Goal: Task Accomplishment & Management: Manage account settings

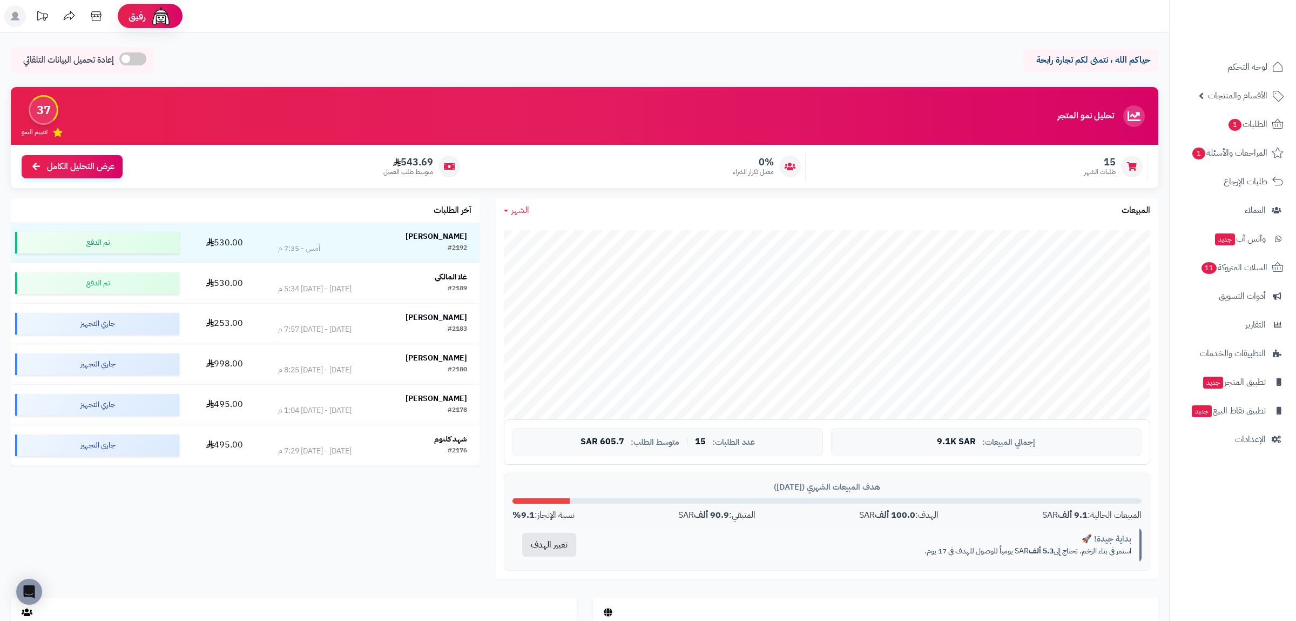
click at [748, 59] on div "حياكم الله ، نتمنى لكم تجارة رابحة إعادة تحميل البيانات التلقائي" at bounding box center [585, 63] width 1148 height 32
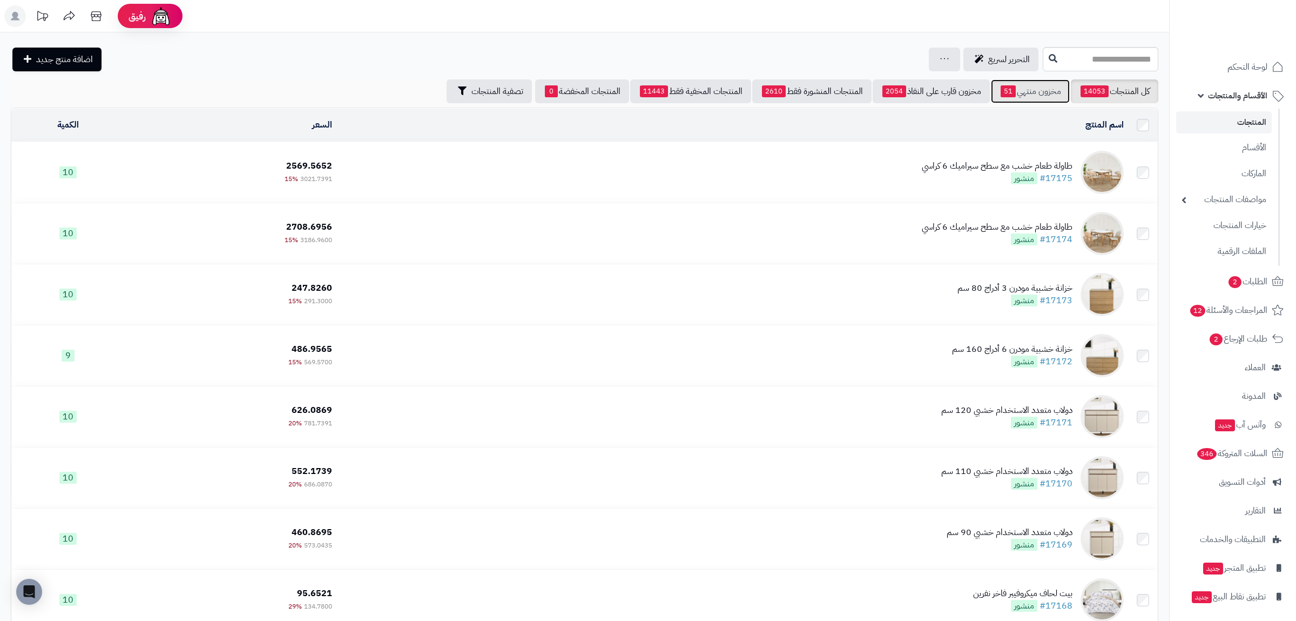
click at [1025, 89] on link "مخزون منتهي 51" at bounding box center [1030, 91] width 79 height 24
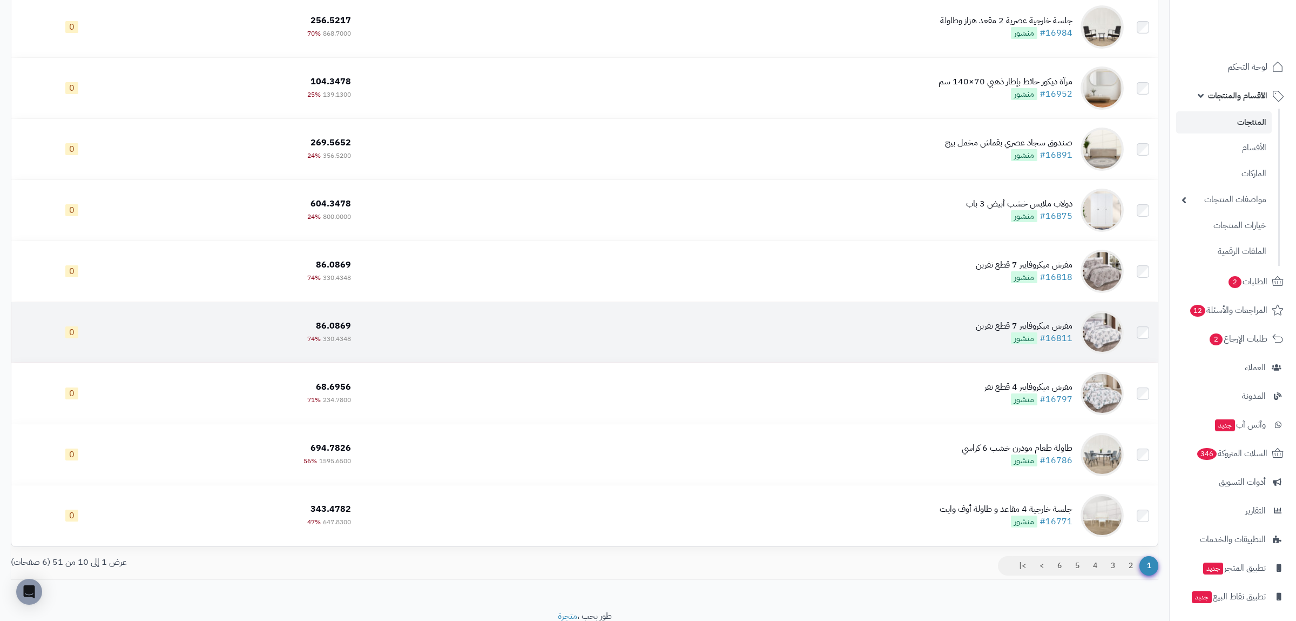
scroll to position [252, 0]
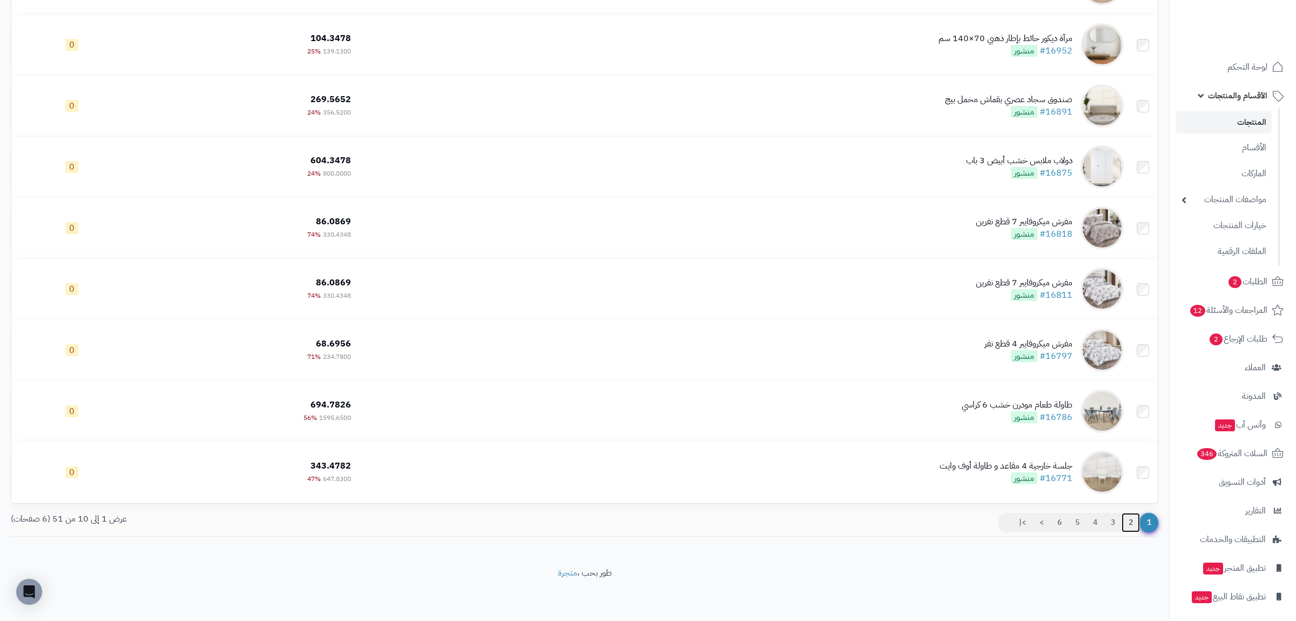
click at [1132, 527] on link "2" at bounding box center [1131, 522] width 18 height 19
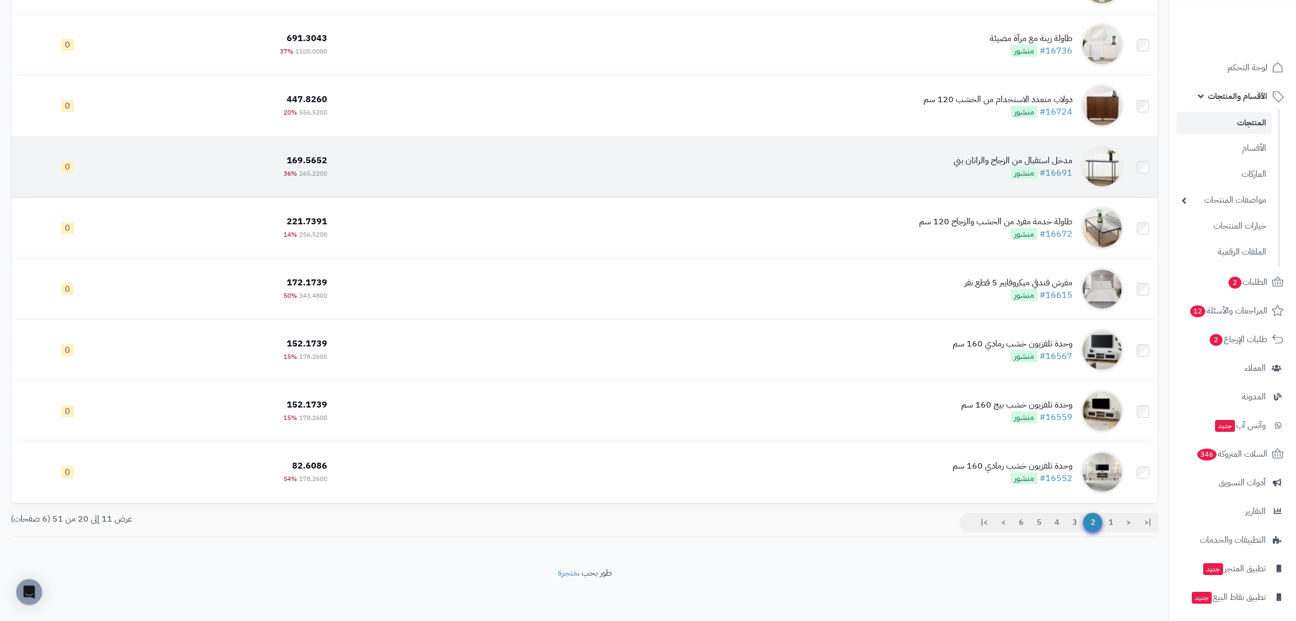
scroll to position [252, 0]
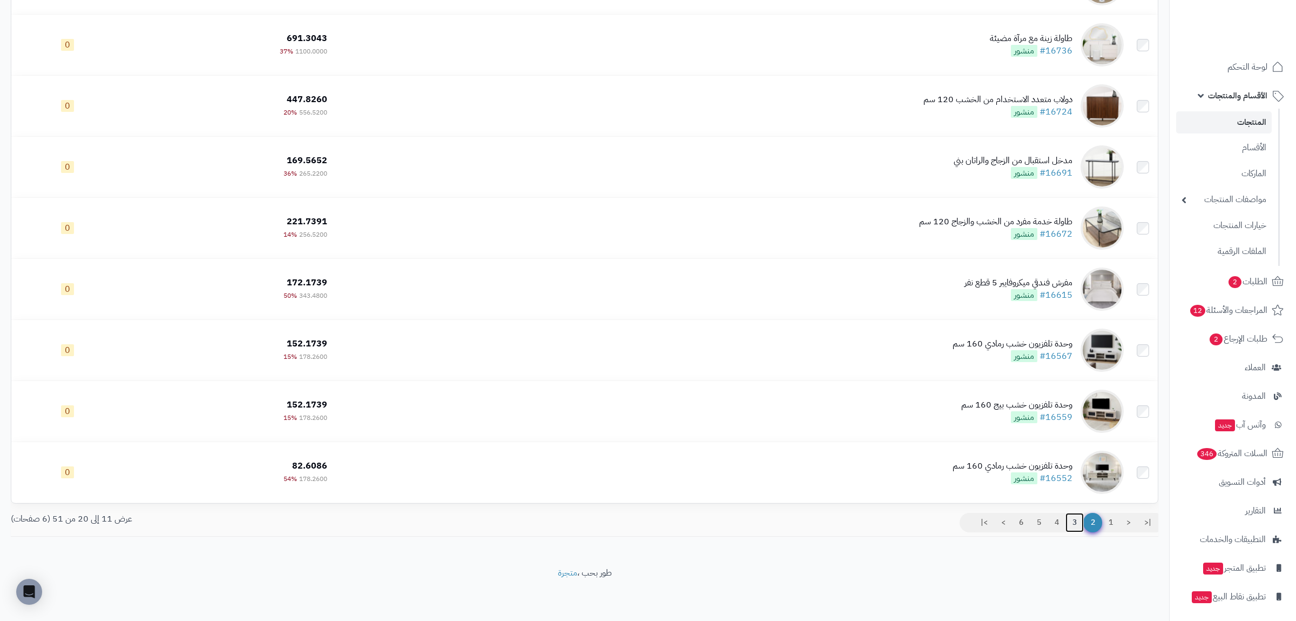
click at [1074, 523] on link "3" at bounding box center [1075, 522] width 18 height 19
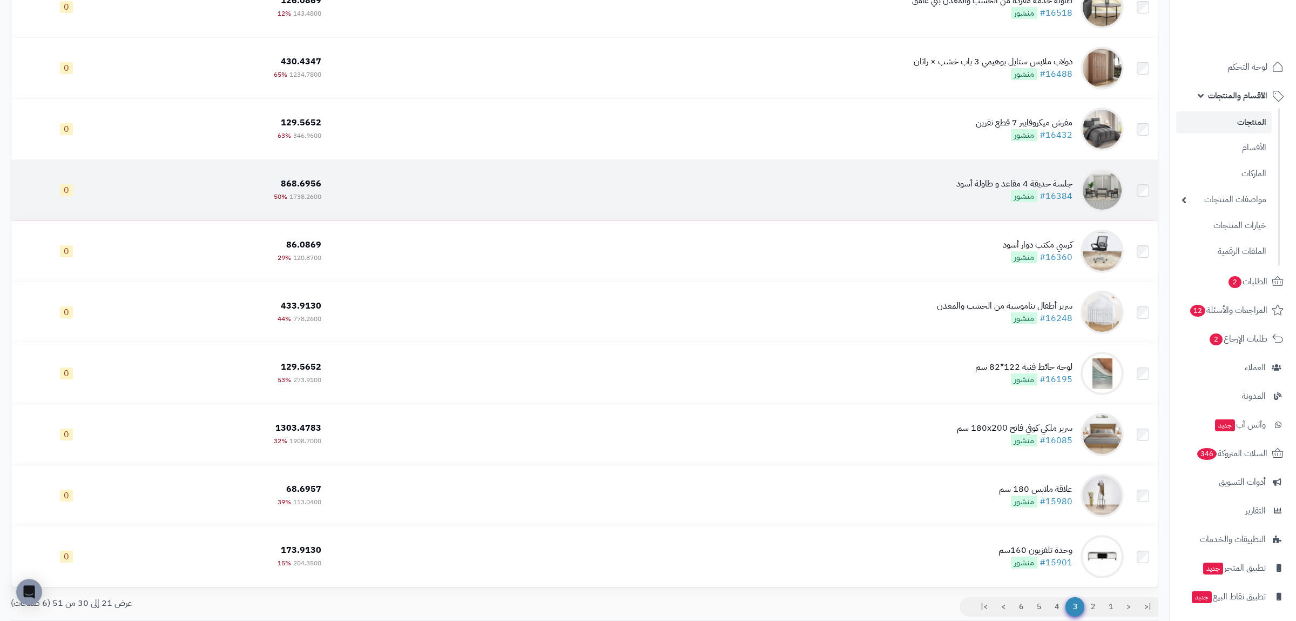
scroll to position [252, 0]
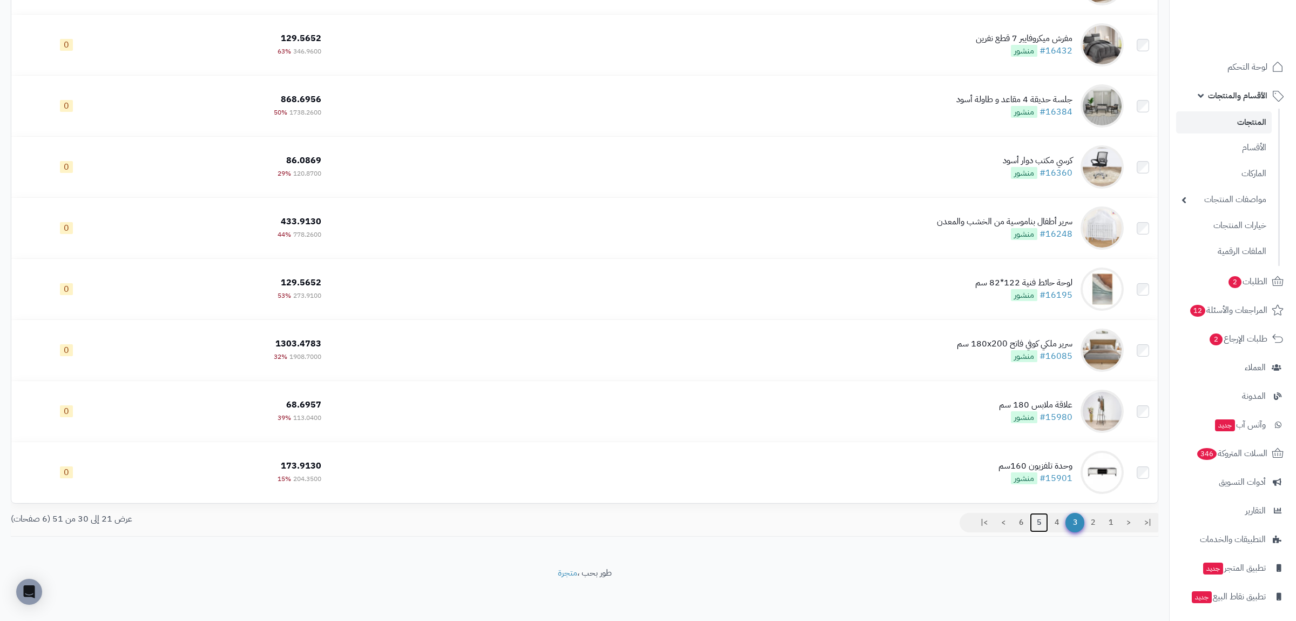
click at [1040, 523] on link "5" at bounding box center [1039, 522] width 18 height 19
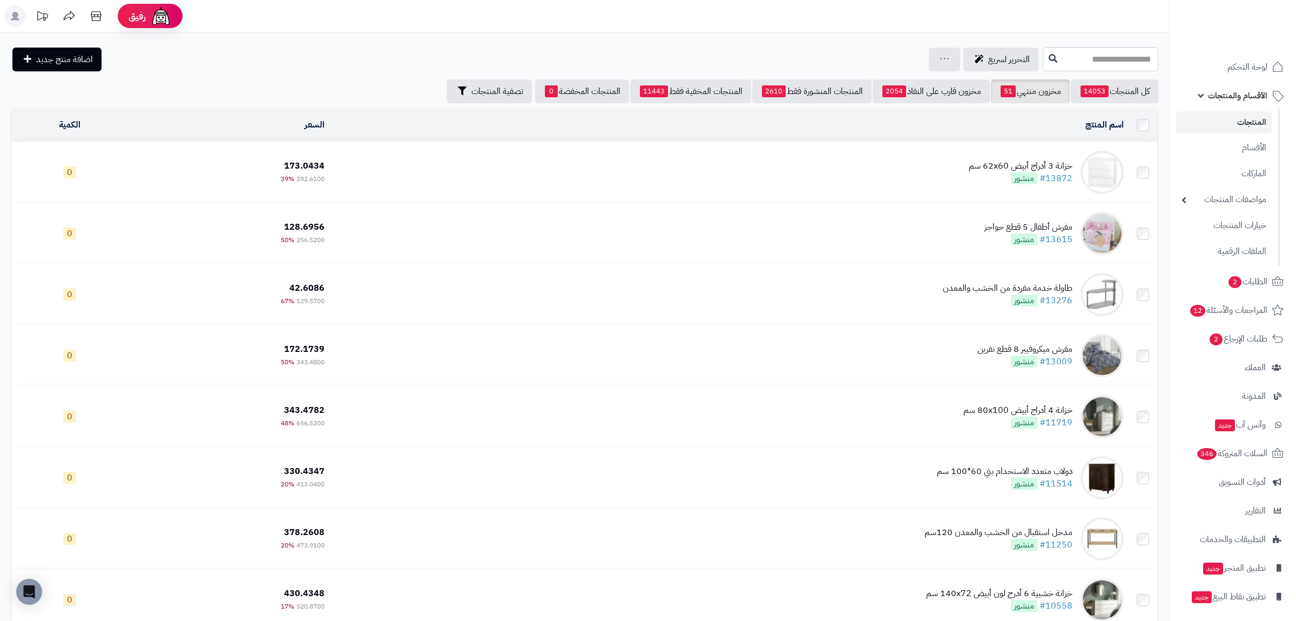
scroll to position [252, 0]
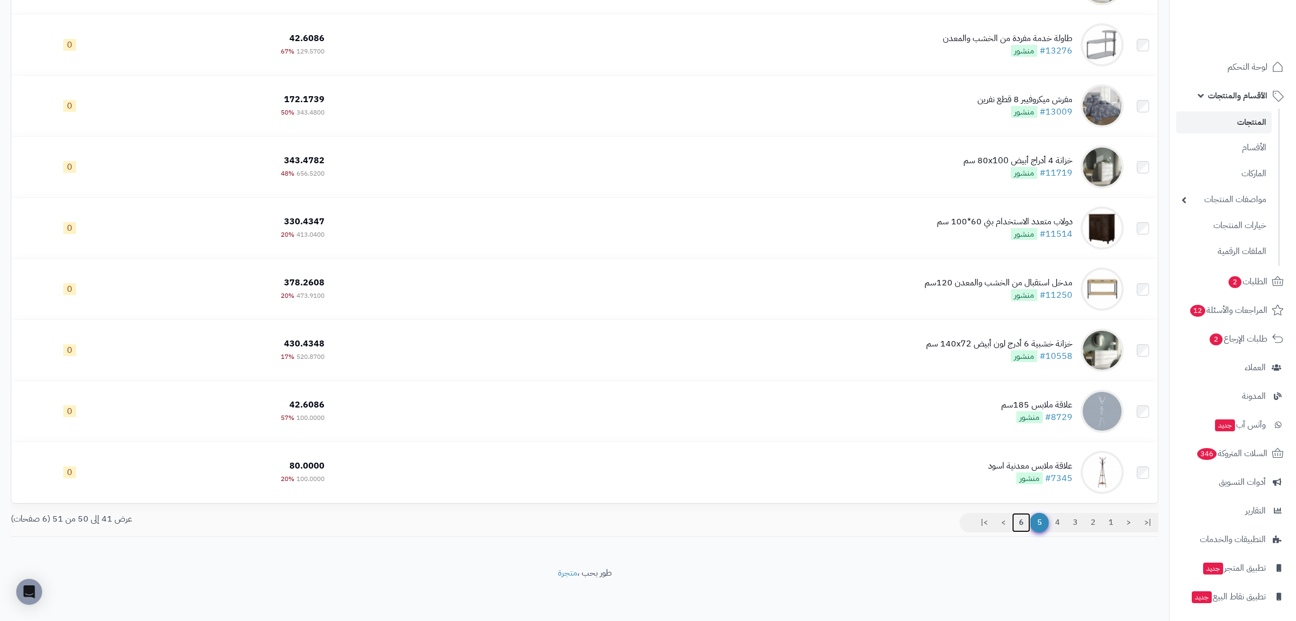
click at [1020, 522] on link "6" at bounding box center [1021, 522] width 18 height 19
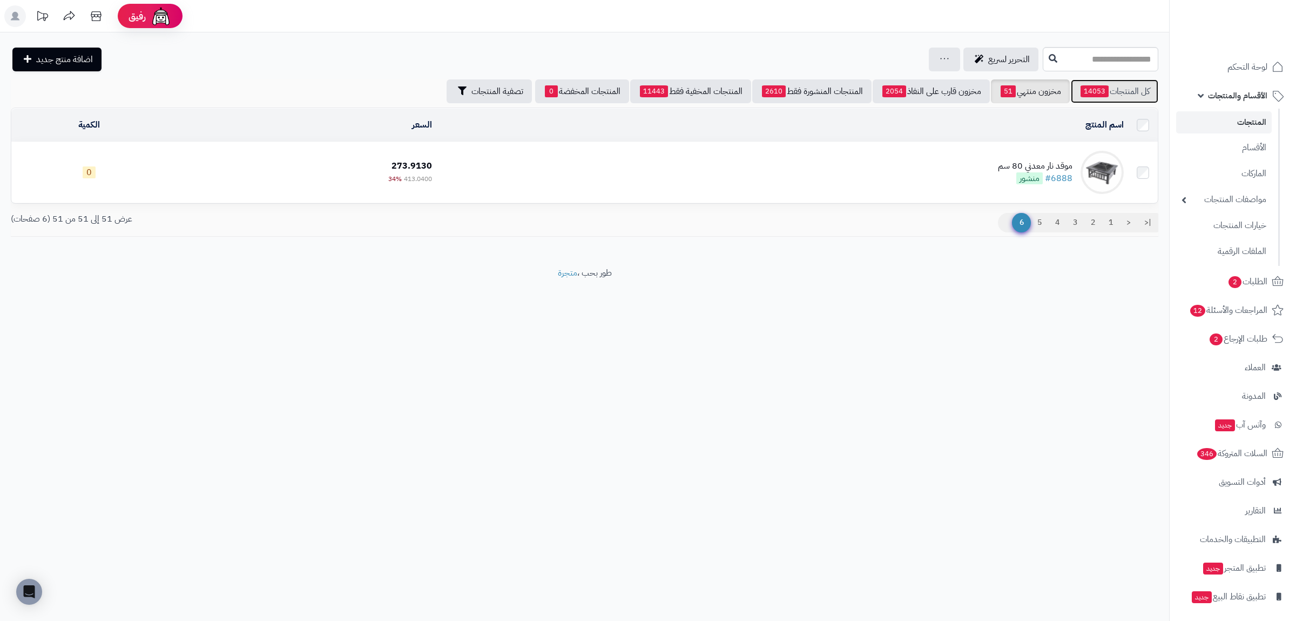
click at [1114, 89] on link "كل المنتجات 14053" at bounding box center [1115, 91] width 88 height 24
